Goal: Download file/media

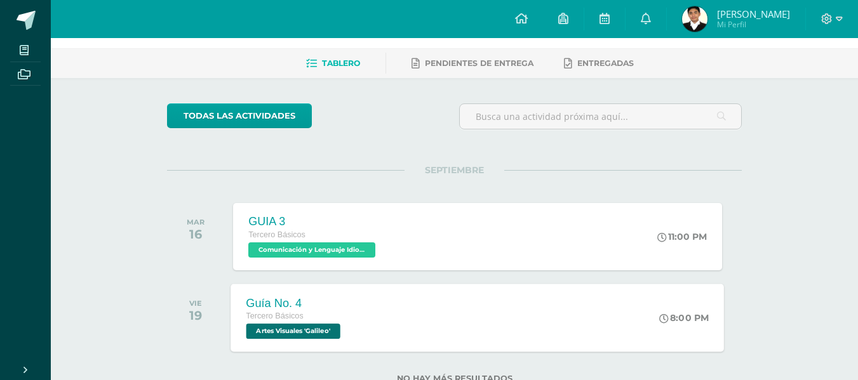
scroll to position [91, 0]
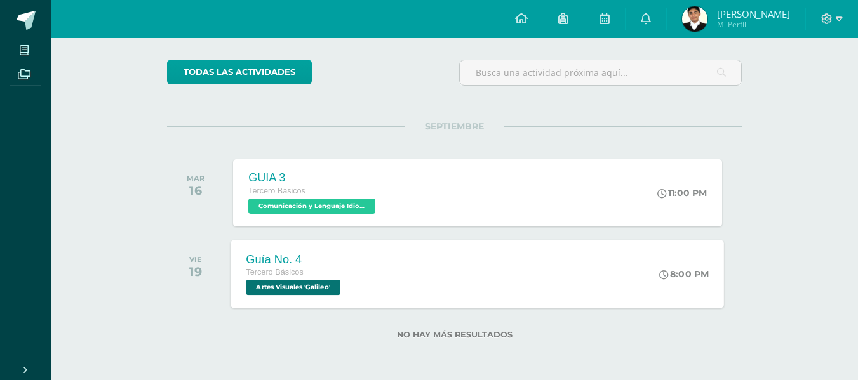
click at [353, 253] on div "Guía No. 4 Tercero Básicos Artes Visuales 'Galileo'" at bounding box center [295, 274] width 128 height 68
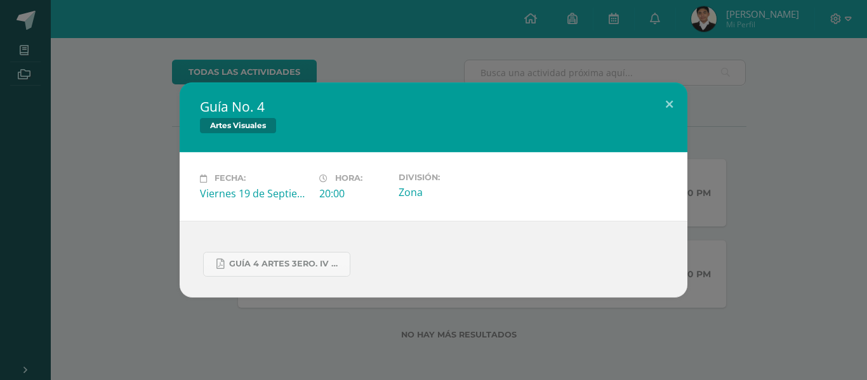
click at [37, 111] on div "Guía No. 4 Artes Visuales Fecha: [DATE] Hora: 20:00 División: Zona" at bounding box center [433, 190] width 857 height 215
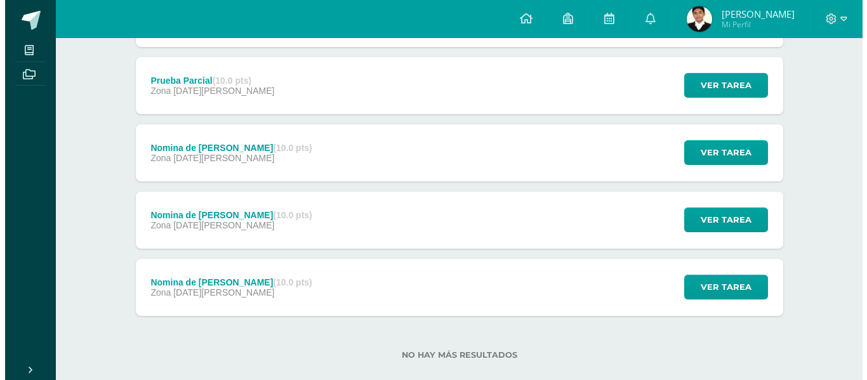
scroll to position [245, 0]
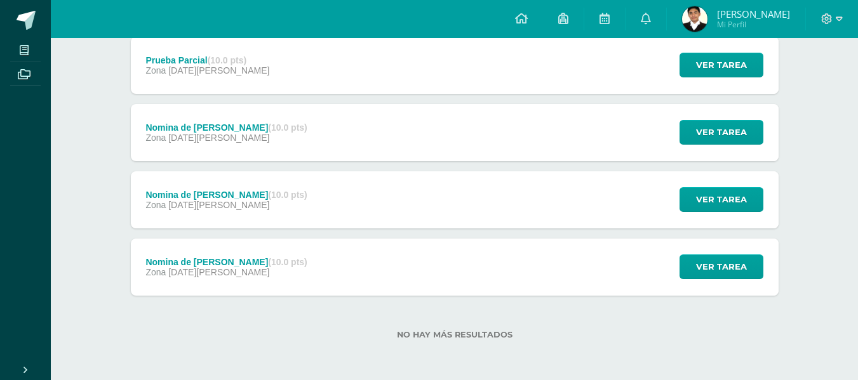
click at [296, 213] on div "Nomina de Sueldos (10.0 pts) Zona 22 de Agosto Ver tarea Nomina de Sueldos Cont…" at bounding box center [455, 199] width 648 height 57
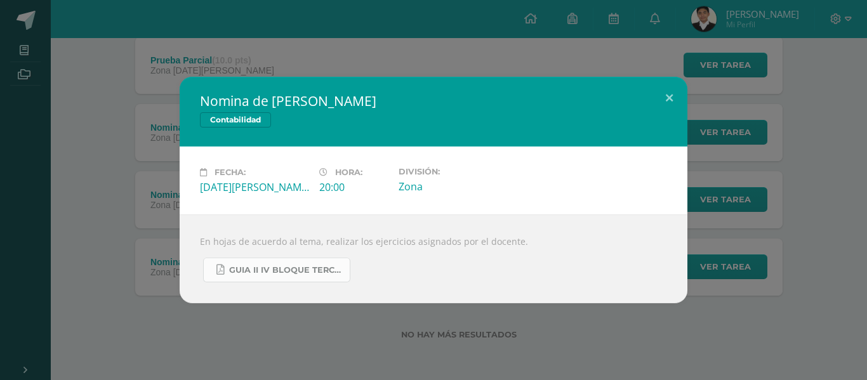
click at [291, 272] on span "GUIA II IV BLOQUE TERCERO.pdf" at bounding box center [286, 270] width 114 height 10
click at [266, 262] on link "GUIA II IV BLOQUE TERCERO.pdf" at bounding box center [276, 270] width 147 height 25
